Goal: Answer question/provide support

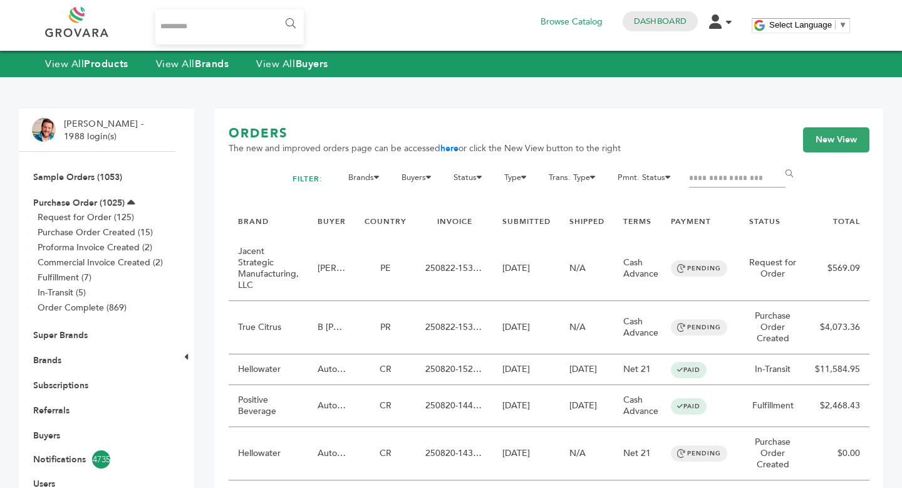
click at [740, 187] on input "Filter by keywords" at bounding box center [737, 179] width 97 height 18
type input "****"
click at [778, 161] on input "******" at bounding box center [792, 173] width 28 height 25
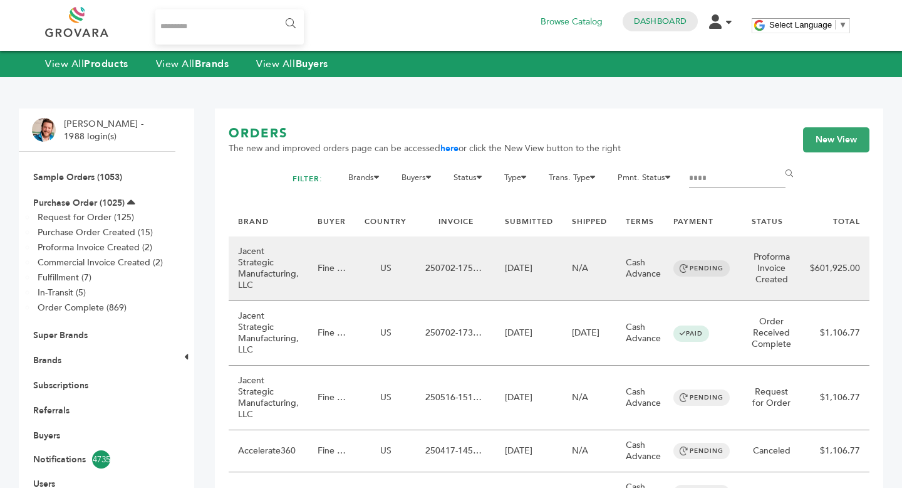
click at [706, 301] on td "PENDING" at bounding box center [703, 268] width 78 height 65
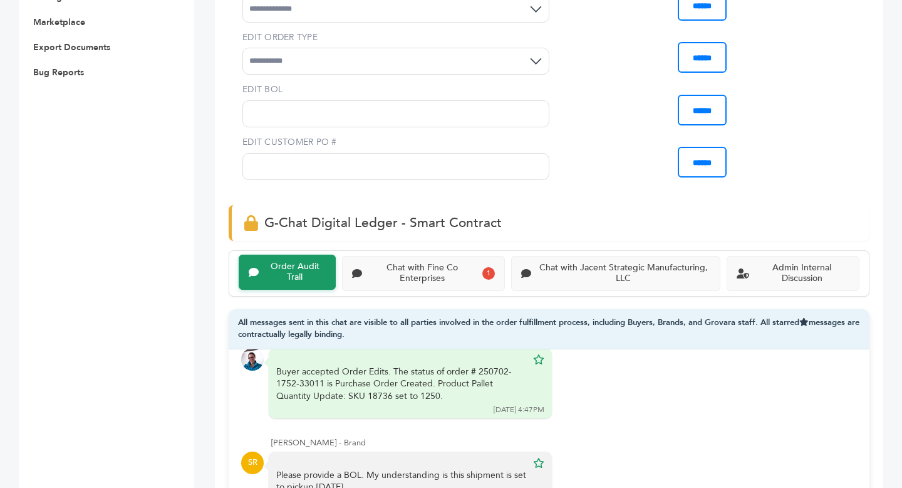
scroll to position [605, 0]
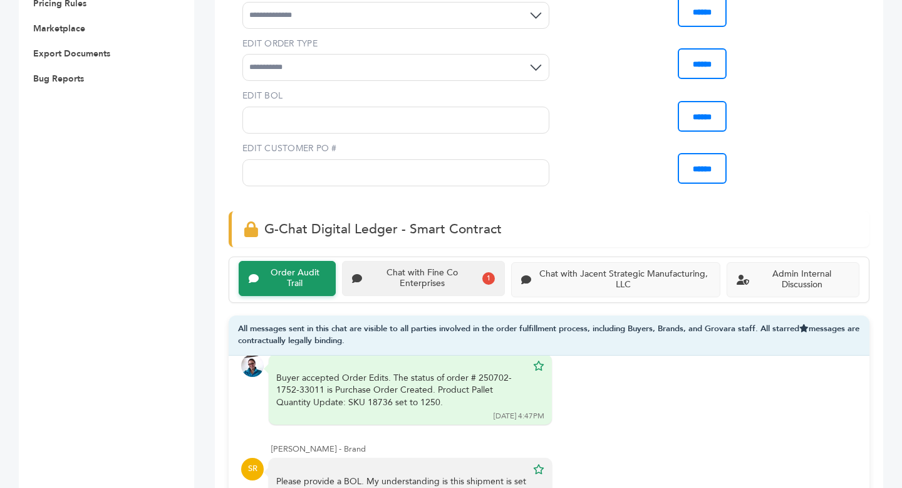
click at [440, 287] on div "Chat with Fine Co Enterprises" at bounding box center [422, 278] width 110 height 21
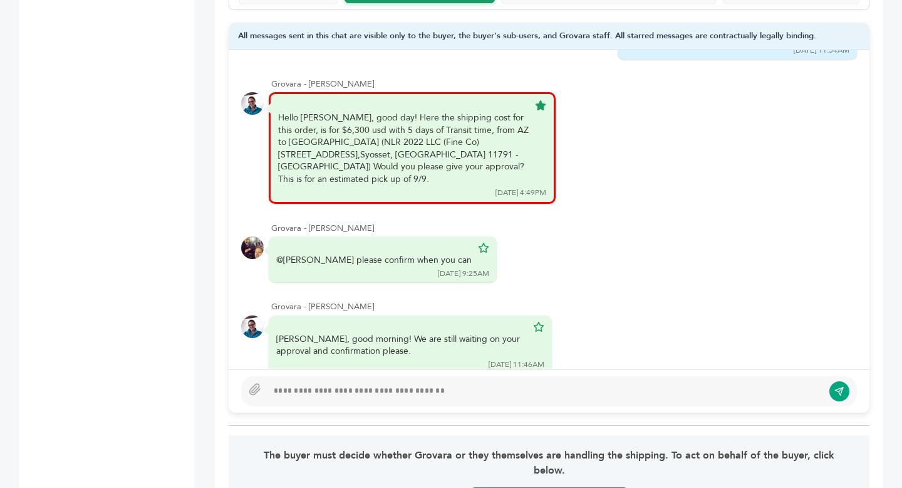
scroll to position [899, 0]
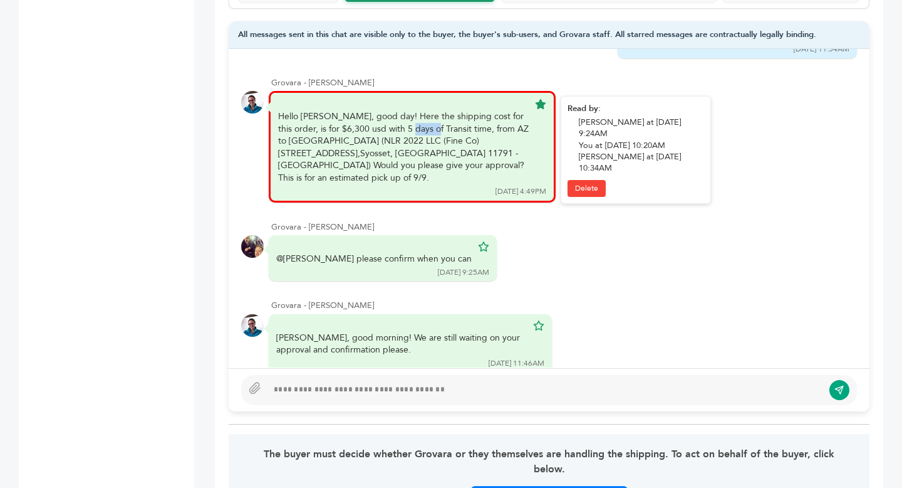
drag, startPoint x: 293, startPoint y: 119, endPoint x: 318, endPoint y: 120, distance: 25.1
click at [318, 120] on div "Hello Daniel, good day! Here the shipping cost for this order, is for $6,300 us…" at bounding box center [403, 147] width 251 height 74
copy div "$6,300"
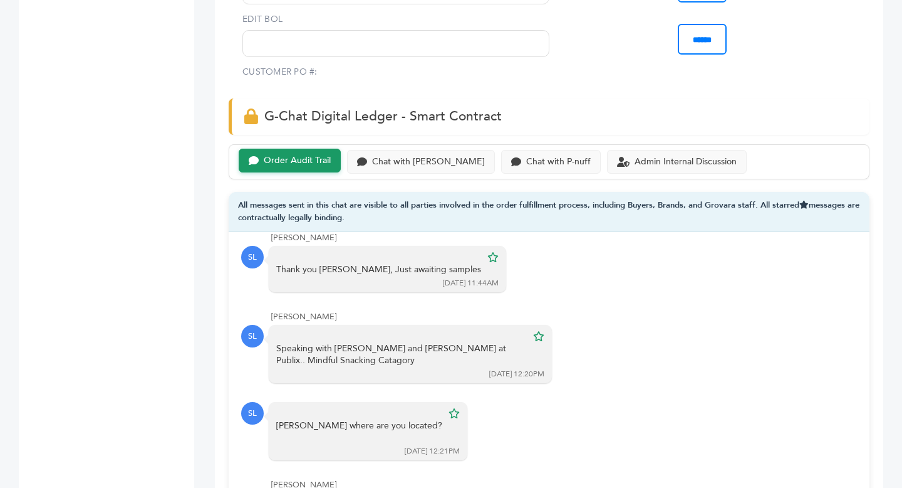
scroll to position [759, 0]
click at [535, 159] on div "Chat with P-nuff" at bounding box center [558, 162] width 65 height 11
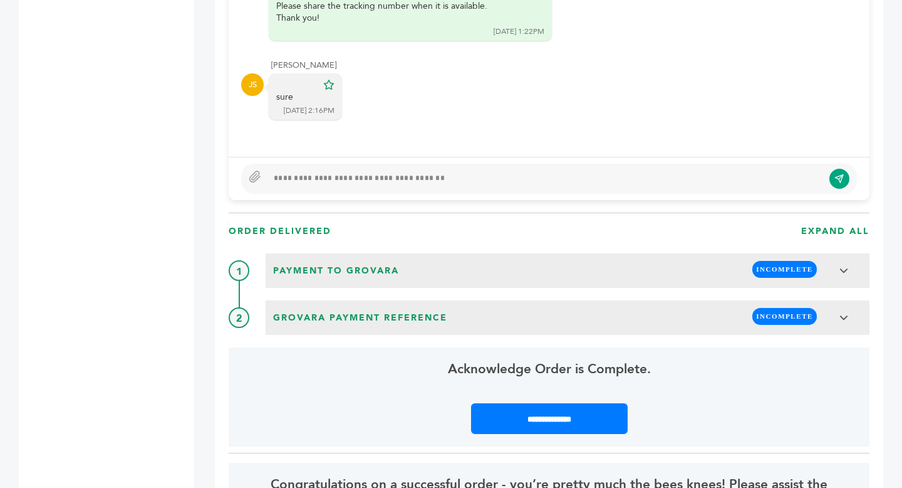
scroll to position [1147, 0]
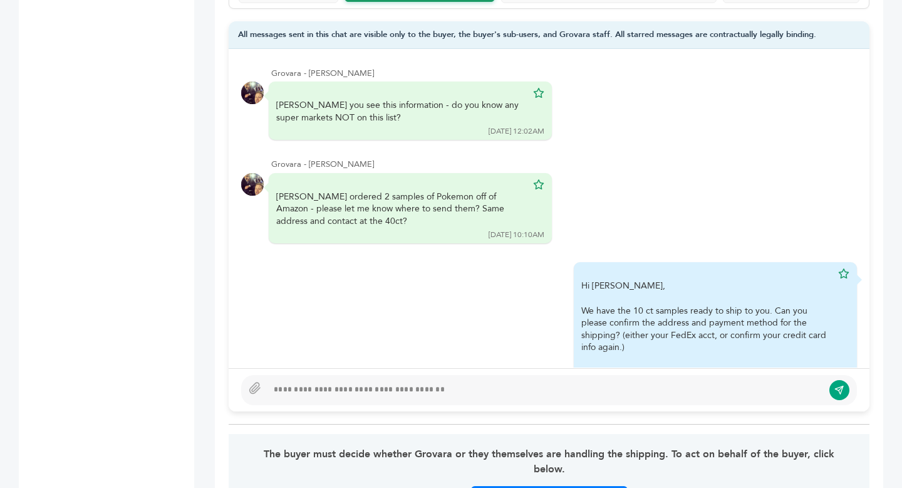
scroll to position [1592, 0]
